Goal: Register for event/course

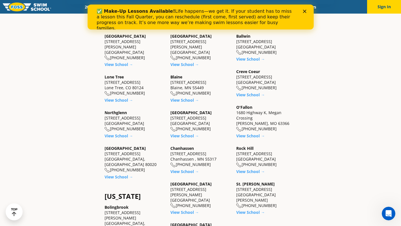
scroll to position [200, 0]
click at [118, 173] on link "View School →" at bounding box center [119, 175] width 29 height 5
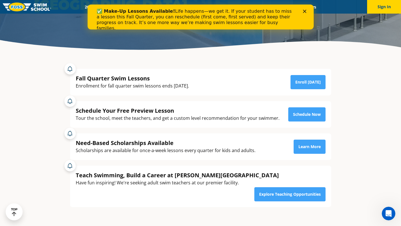
scroll to position [104, 0]
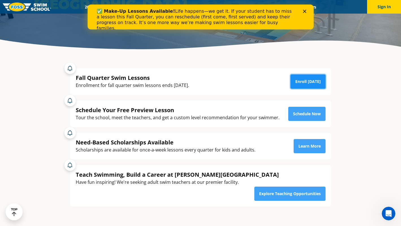
click at [307, 80] on link "Enroll [DATE]" at bounding box center [308, 81] width 35 height 14
